Goal: Task Accomplishment & Management: Use online tool/utility

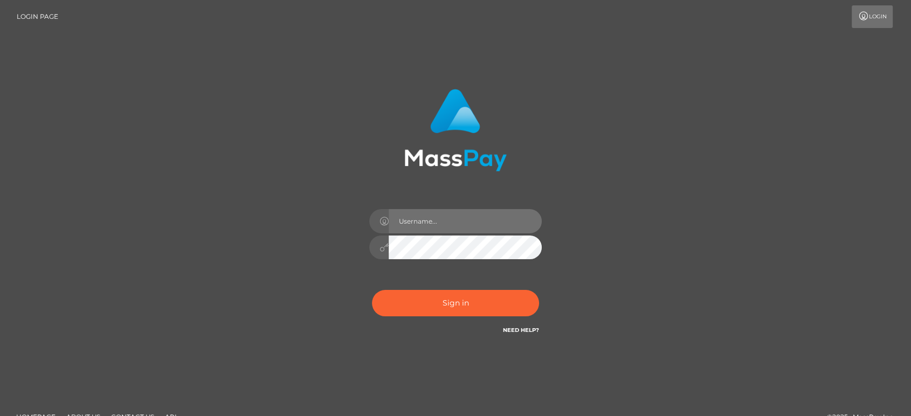
click at [457, 219] on input "text" at bounding box center [465, 221] width 153 height 24
type input "[PERSON_NAME].B2"
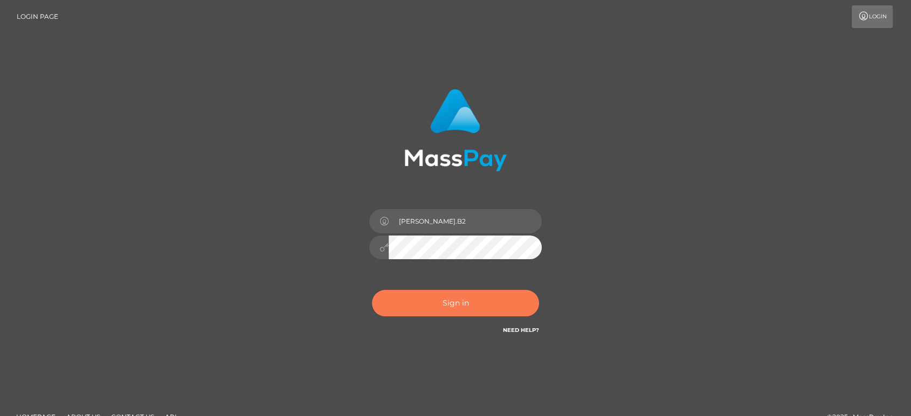
click at [438, 305] on button "Sign in" at bounding box center [455, 303] width 167 height 26
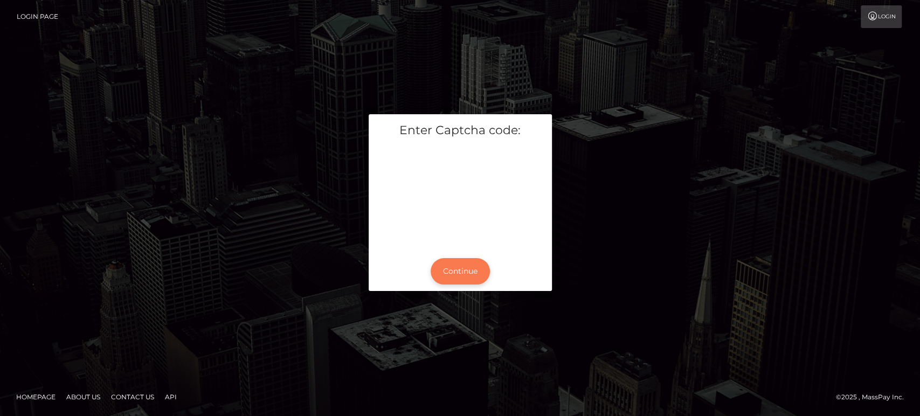
click at [452, 266] on button "Continue" at bounding box center [460, 271] width 59 height 26
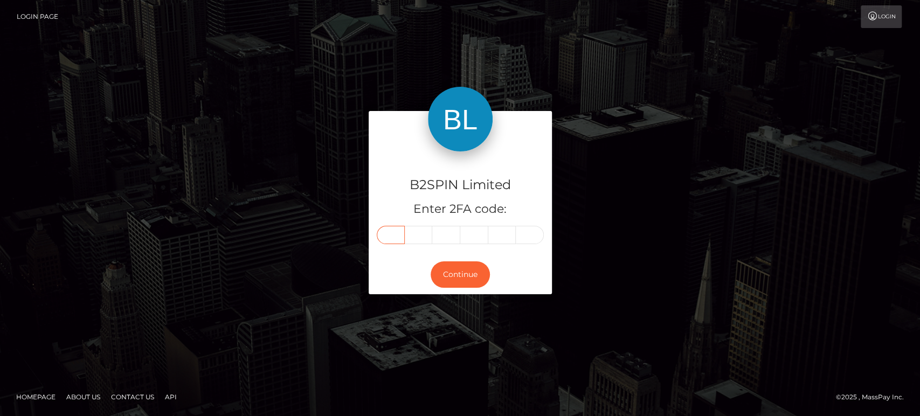
click at [401, 238] on input "text" at bounding box center [391, 235] width 28 height 18
type input "9"
type input "6"
type input "2"
type input "5"
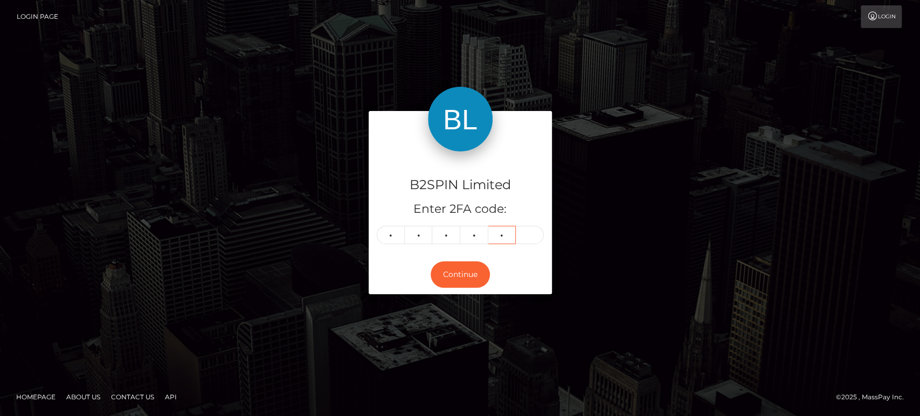
type input "7"
type input "6"
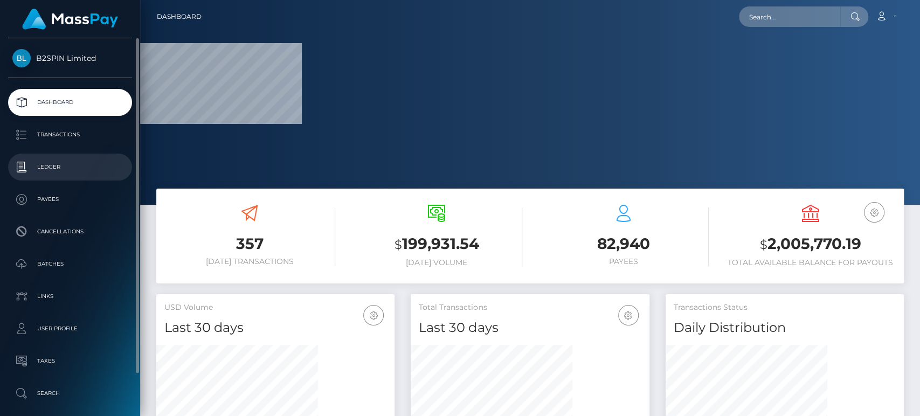
drag, startPoint x: 83, startPoint y: 167, endPoint x: 86, endPoint y: 160, distance: 7.7
click at [83, 167] on p "Ledger" at bounding box center [69, 167] width 115 height 16
